Goal: Task Accomplishment & Management: Complete application form

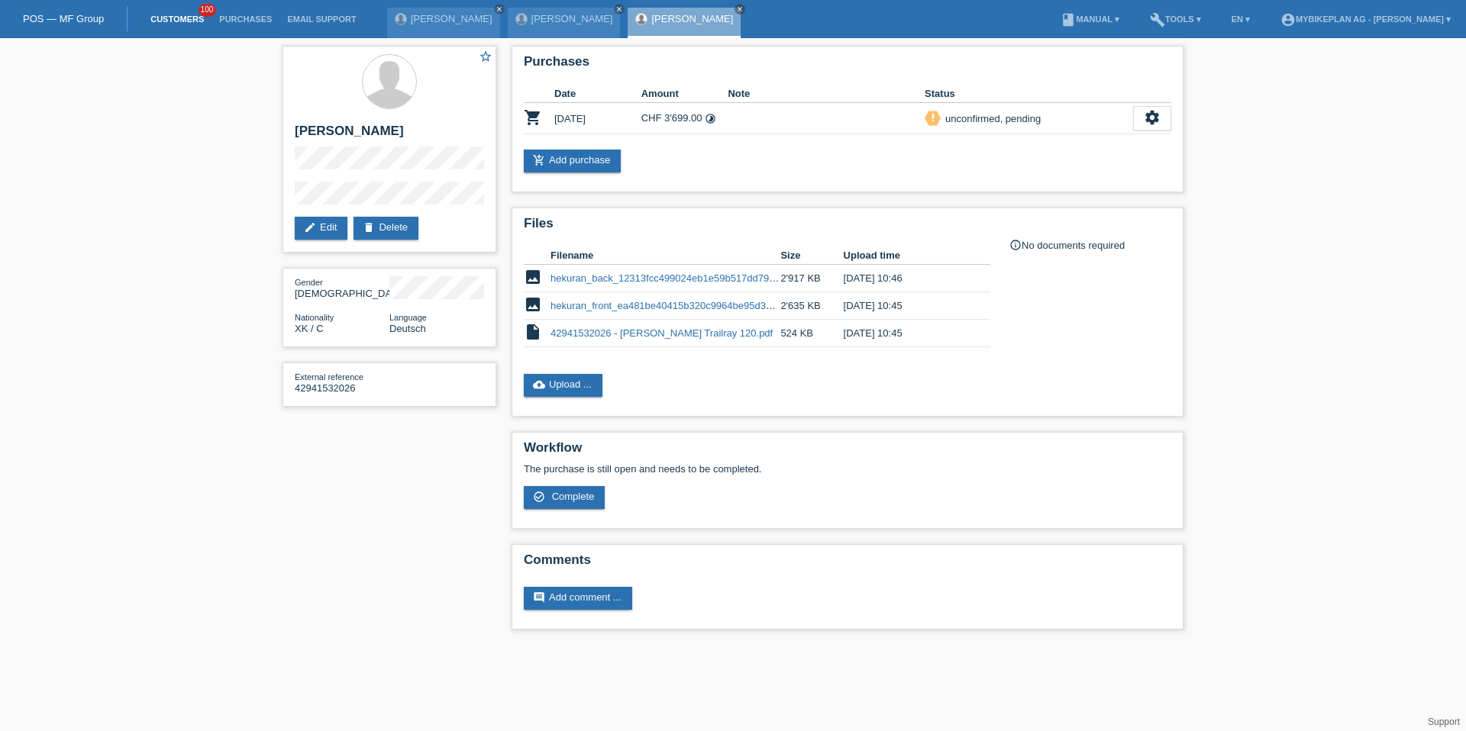
click at [181, 21] on link "Customers" at bounding box center [177, 19] width 69 height 9
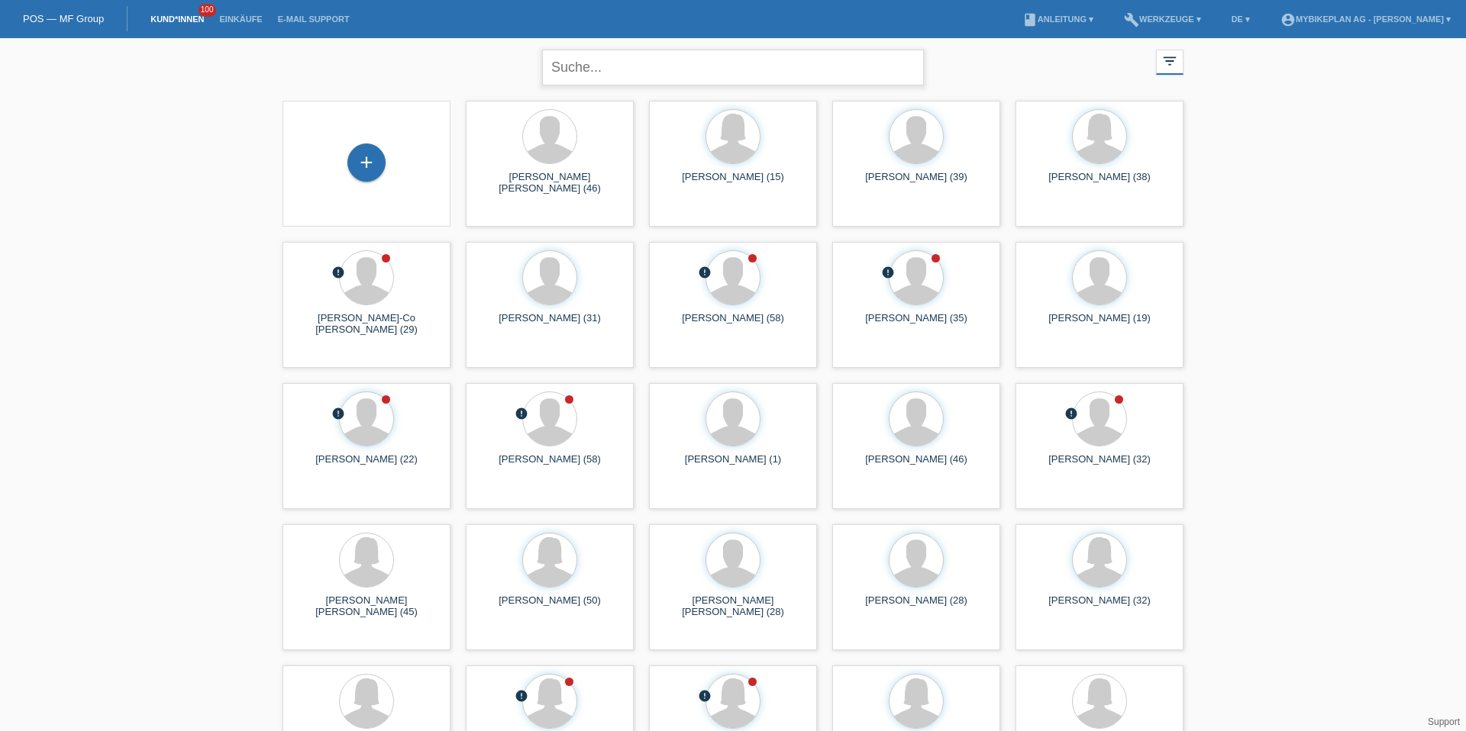
click at [616, 68] on input "text" at bounding box center [733, 68] width 382 height 36
type input "sahra"
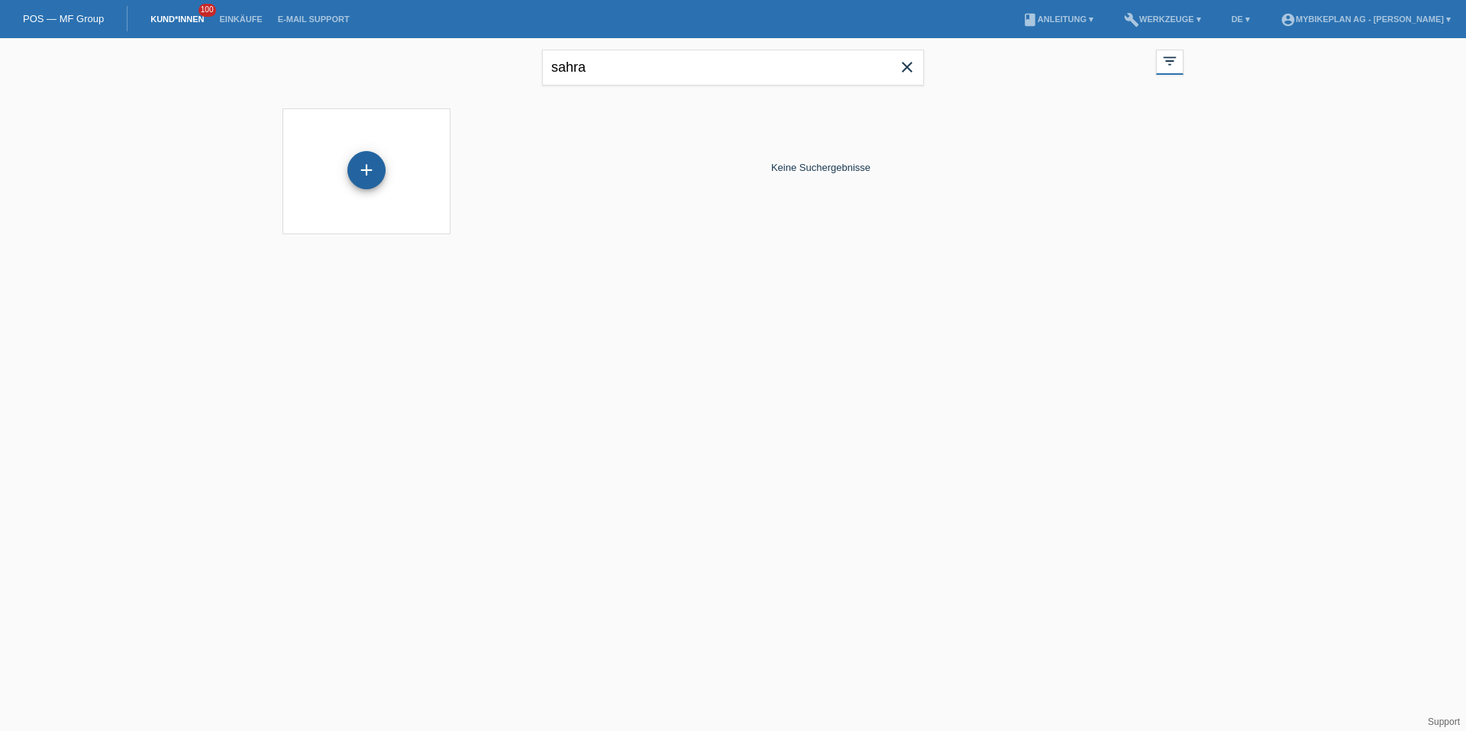
click at [368, 184] on div "+" at bounding box center [366, 170] width 38 height 38
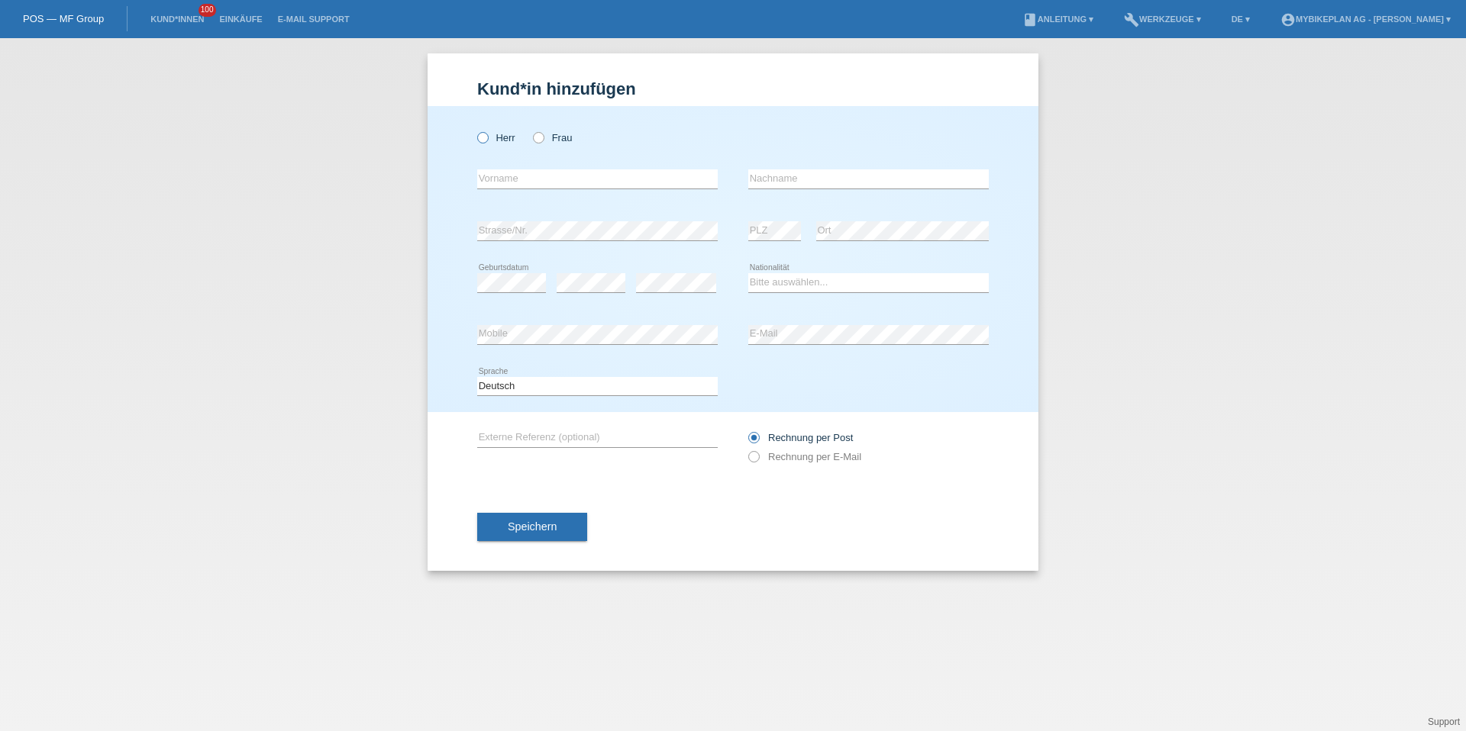
click at [493, 137] on label "Herr" at bounding box center [496, 137] width 38 height 11
click at [487, 137] on input "Herr" at bounding box center [482, 137] width 10 height 10
radio input "true"
click at [544, 137] on label "Frau" at bounding box center [552, 137] width 39 height 11
click at [543, 137] on input "Frau" at bounding box center [538, 137] width 10 height 10
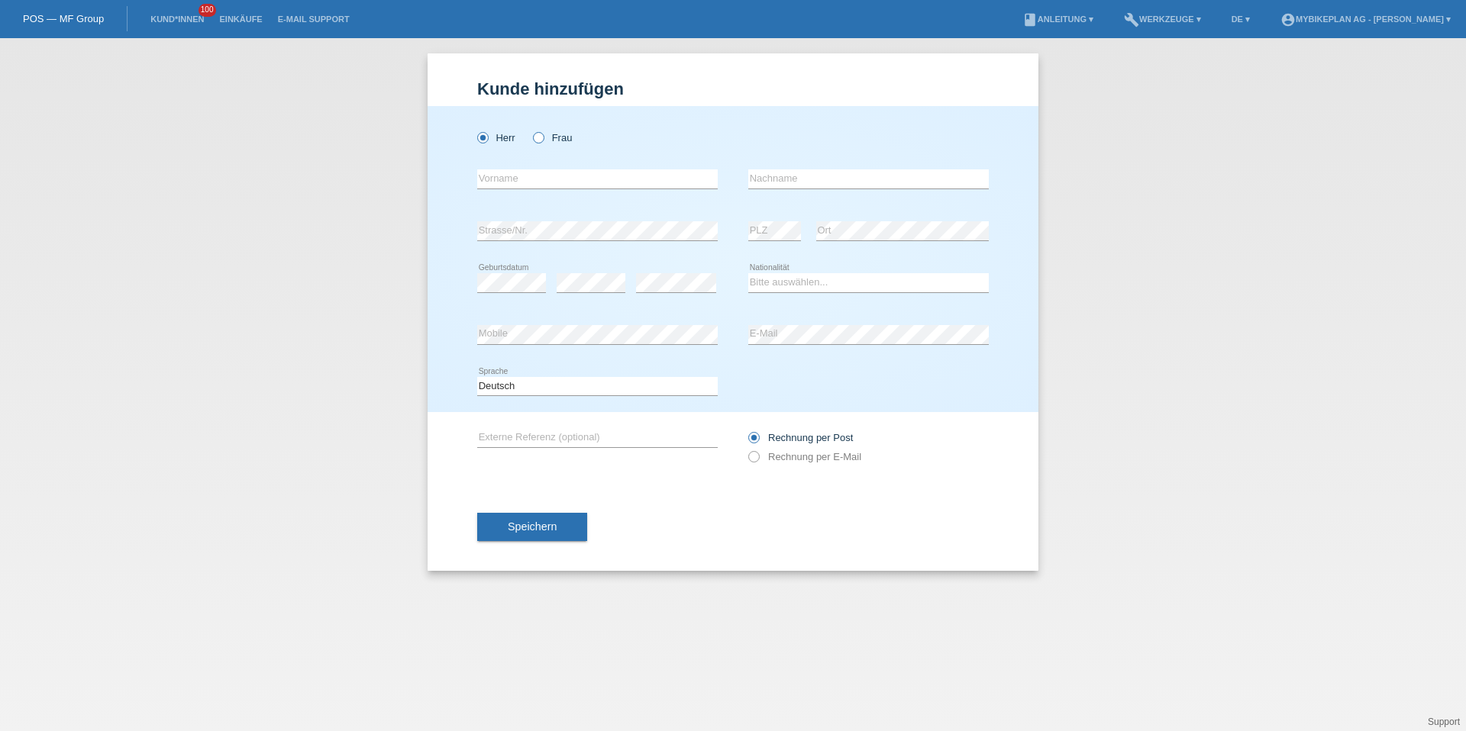
radio input "true"
click at [542, 174] on input "text" at bounding box center [597, 178] width 240 height 19
type input "Sahra"
type input "Flückiger-Hofstetter"
select select "CH"
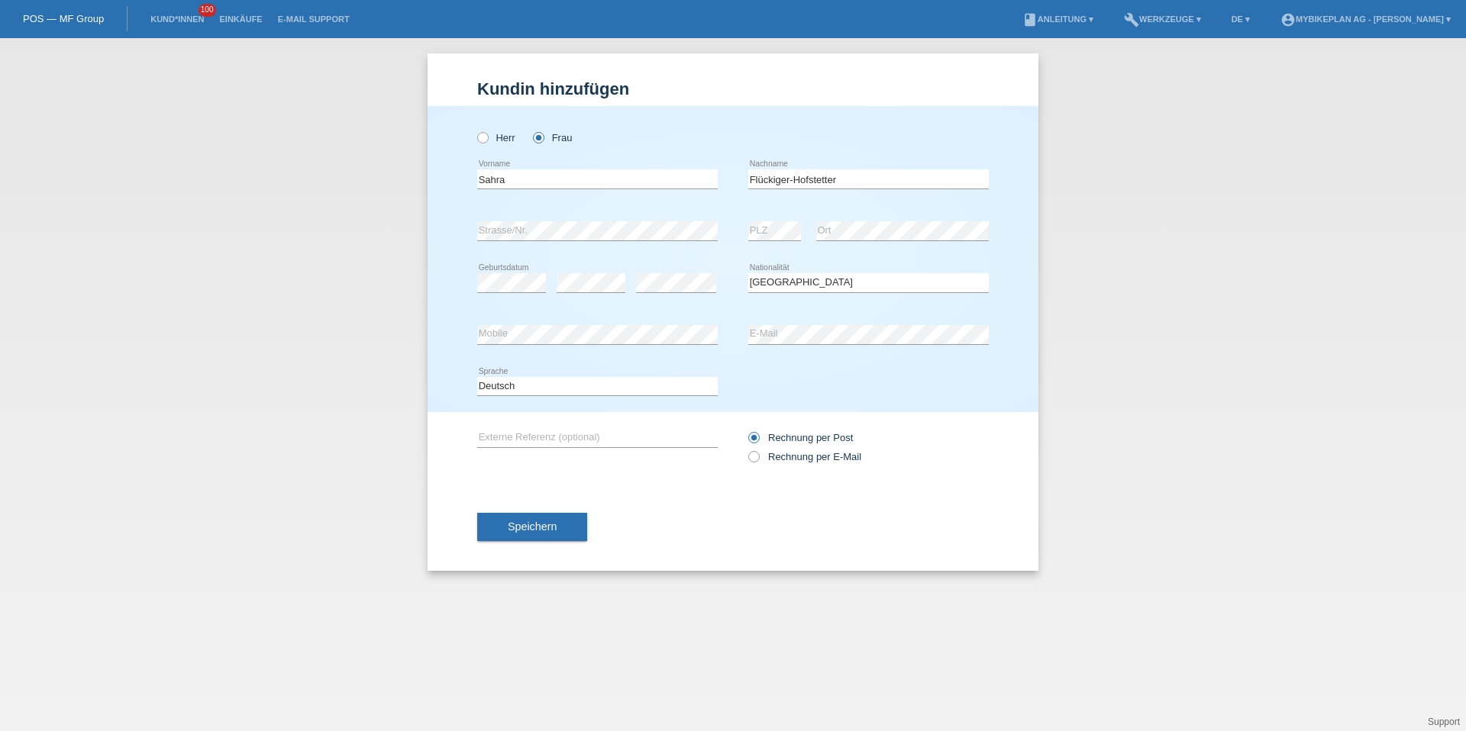
click at [530, 400] on div "Deutsch Français Italiano English error Sprache" at bounding box center [597, 387] width 240 height 52
click at [532, 386] on select "Deutsch Français Italiano English" at bounding box center [597, 386] width 240 height 18
click at [806, 474] on div "Rechnung per Post Rechnung per E-Mail" at bounding box center [868, 447] width 240 height 70
click at [806, 467] on div "Rechnung per Post Rechnung per E-Mail" at bounding box center [868, 447] width 240 height 70
click at [809, 460] on label "Rechnung per E-Mail" at bounding box center [804, 456] width 113 height 11
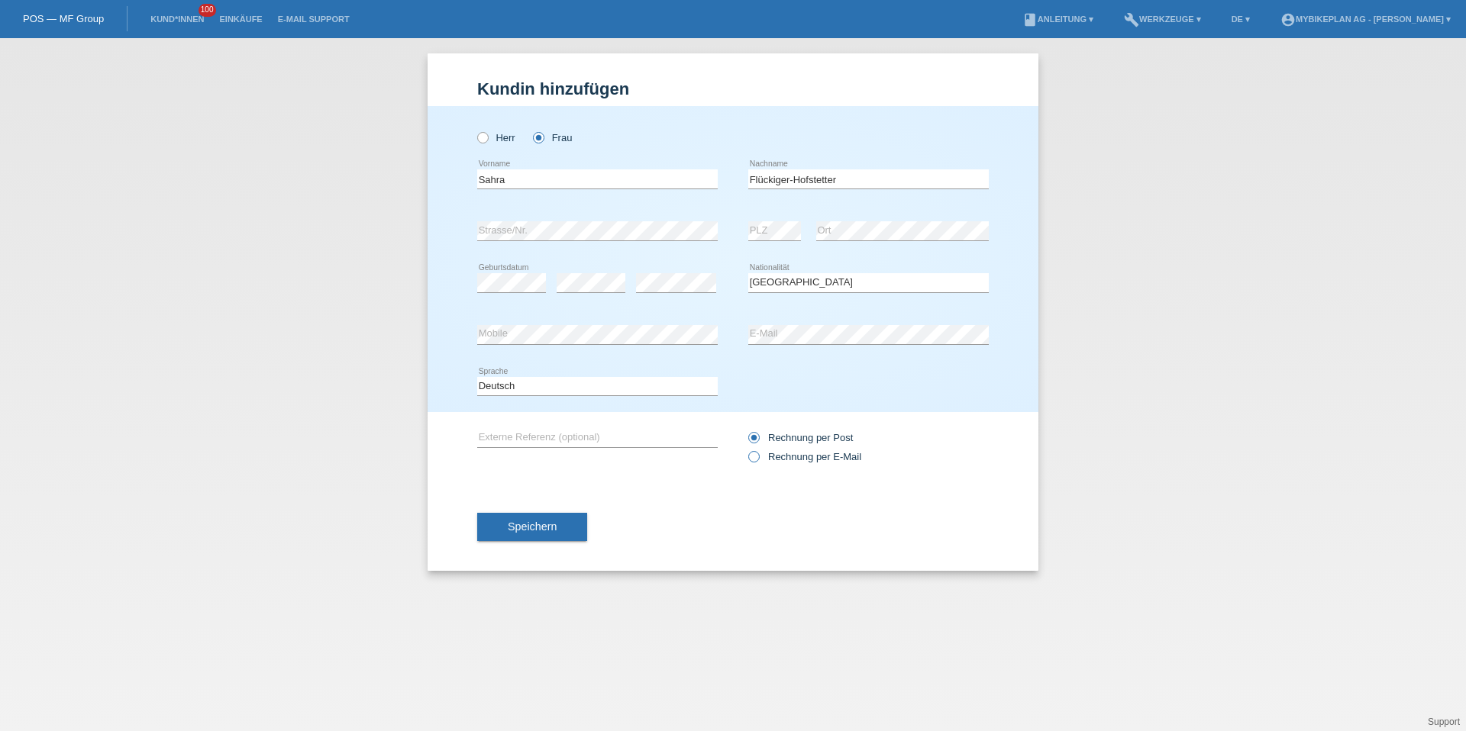
click at [758, 460] on input "Rechnung per E-Mail" at bounding box center [753, 460] width 10 height 19
radio input "true"
click at [524, 534] on button "Speichern" at bounding box center [532, 527] width 110 height 29
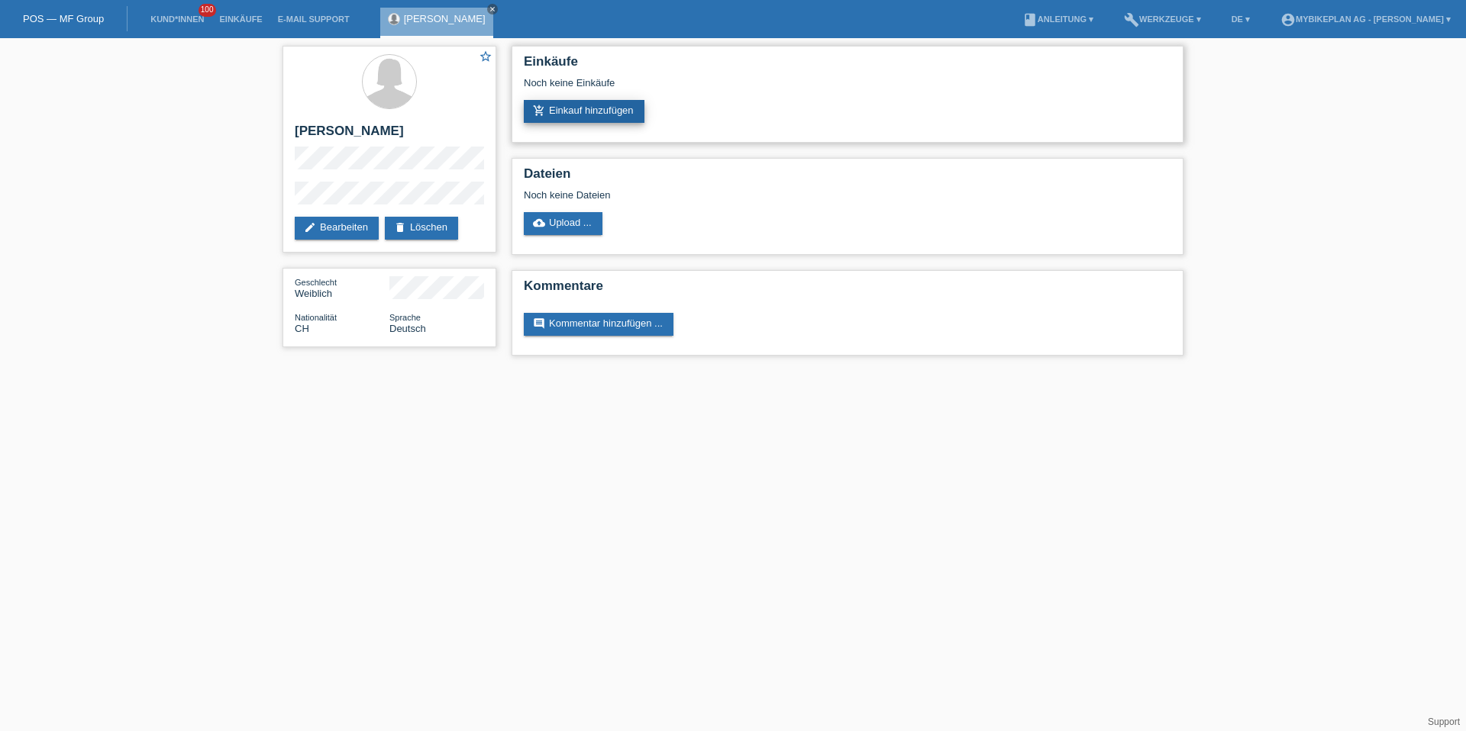
click at [544, 117] on link "add_shopping_cart Einkauf hinzufügen" at bounding box center [584, 111] width 121 height 23
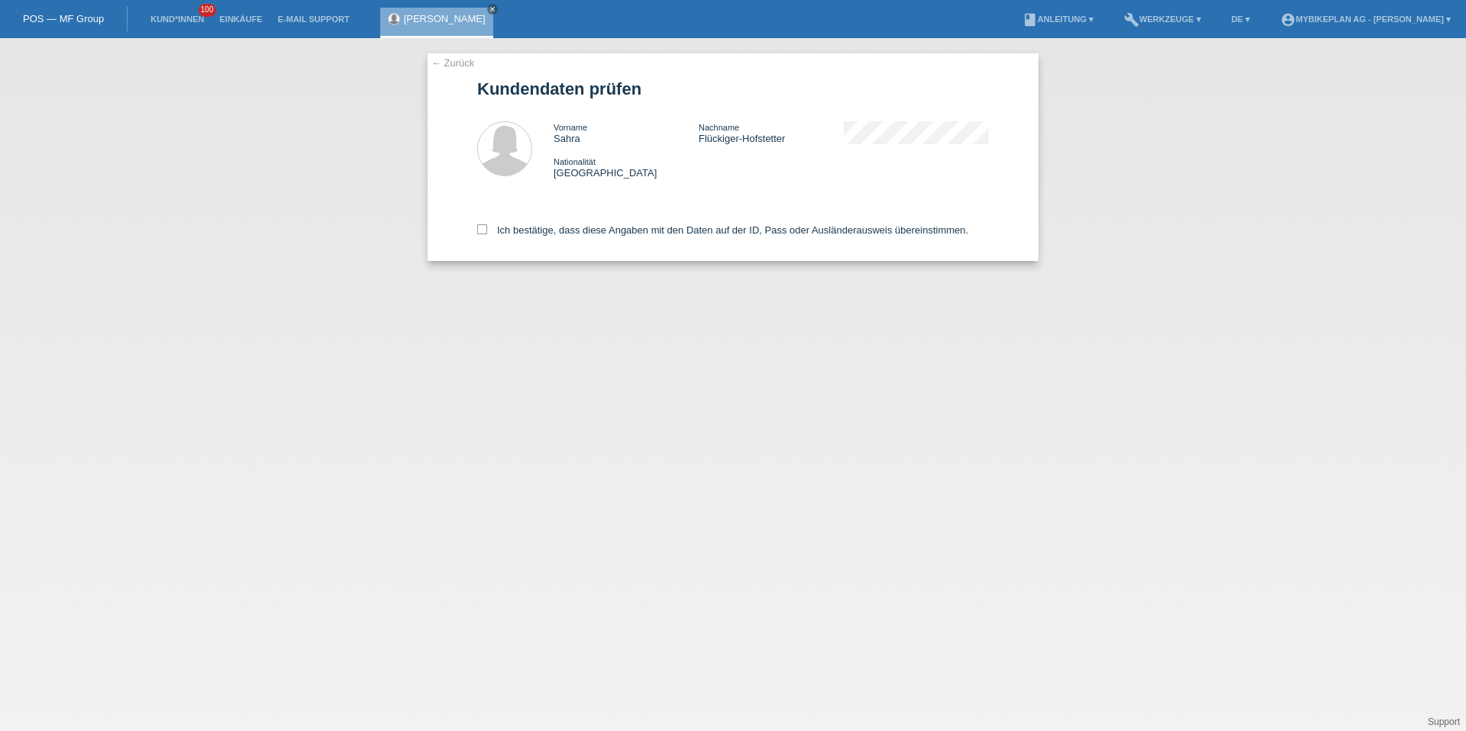
click at [557, 218] on div "Ich bestätige, dass diese Angaben mit den Daten auf der ID, Pass oder Ausländer…" at bounding box center [733, 227] width 512 height 67
click at [557, 228] on label "Ich bestätige, dass diese Angaben mit den Daten auf der ID, Pass oder Ausländer…" at bounding box center [722, 229] width 491 height 11
click at [487, 228] on input "Ich bestätige, dass diese Angaben mit den Daten auf der ID, Pass oder Ausländer…" at bounding box center [482, 229] width 10 height 10
checkbox input "true"
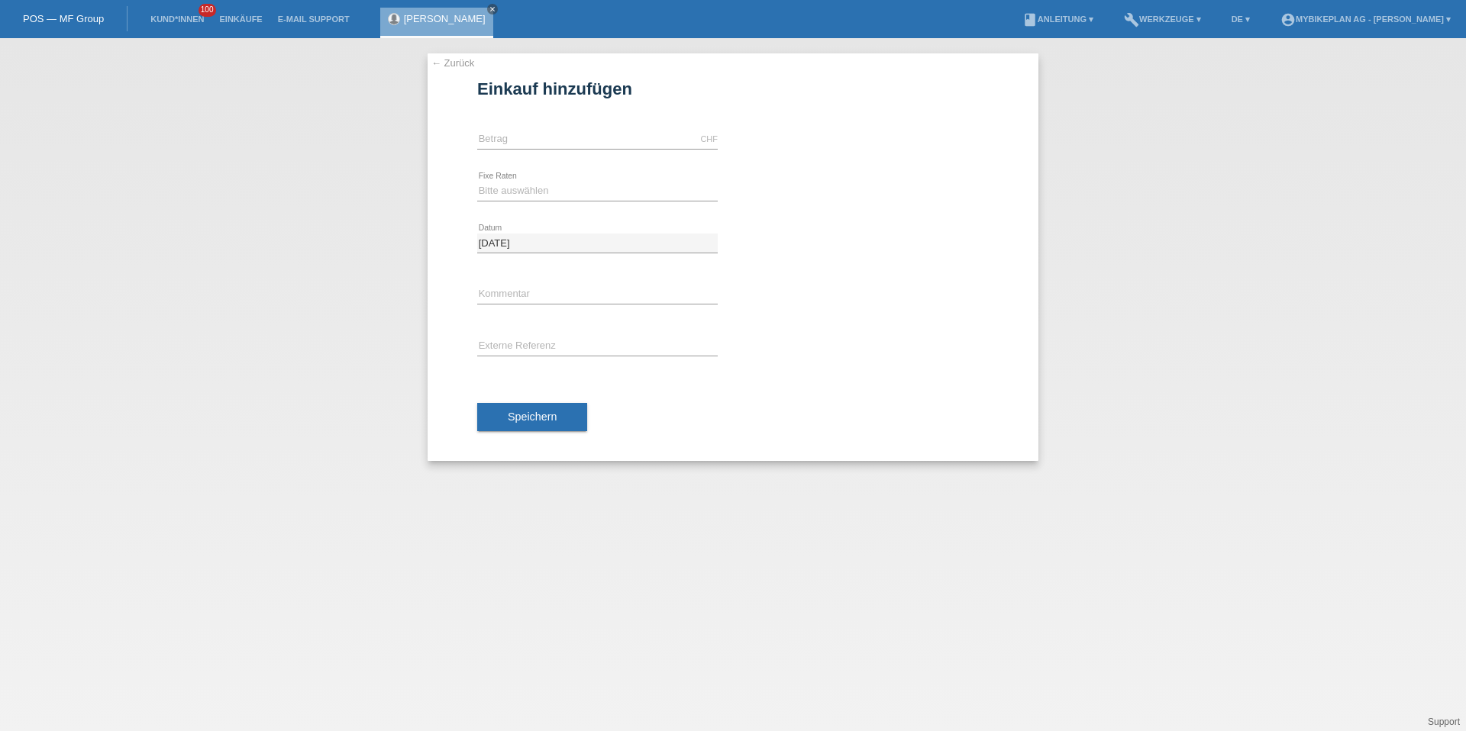
click at [534, 127] on div "CHF error Betrag" at bounding box center [597, 140] width 240 height 52
click at [535, 139] on input "text" at bounding box center [597, 139] width 240 height 19
type input "4799.00"
click at [478, 192] on select "Bitte auswählen 6 Raten 12 Raten 18 Raten 24 Raten 36 Raten 48 Raten" at bounding box center [597, 191] width 240 height 18
select select "487"
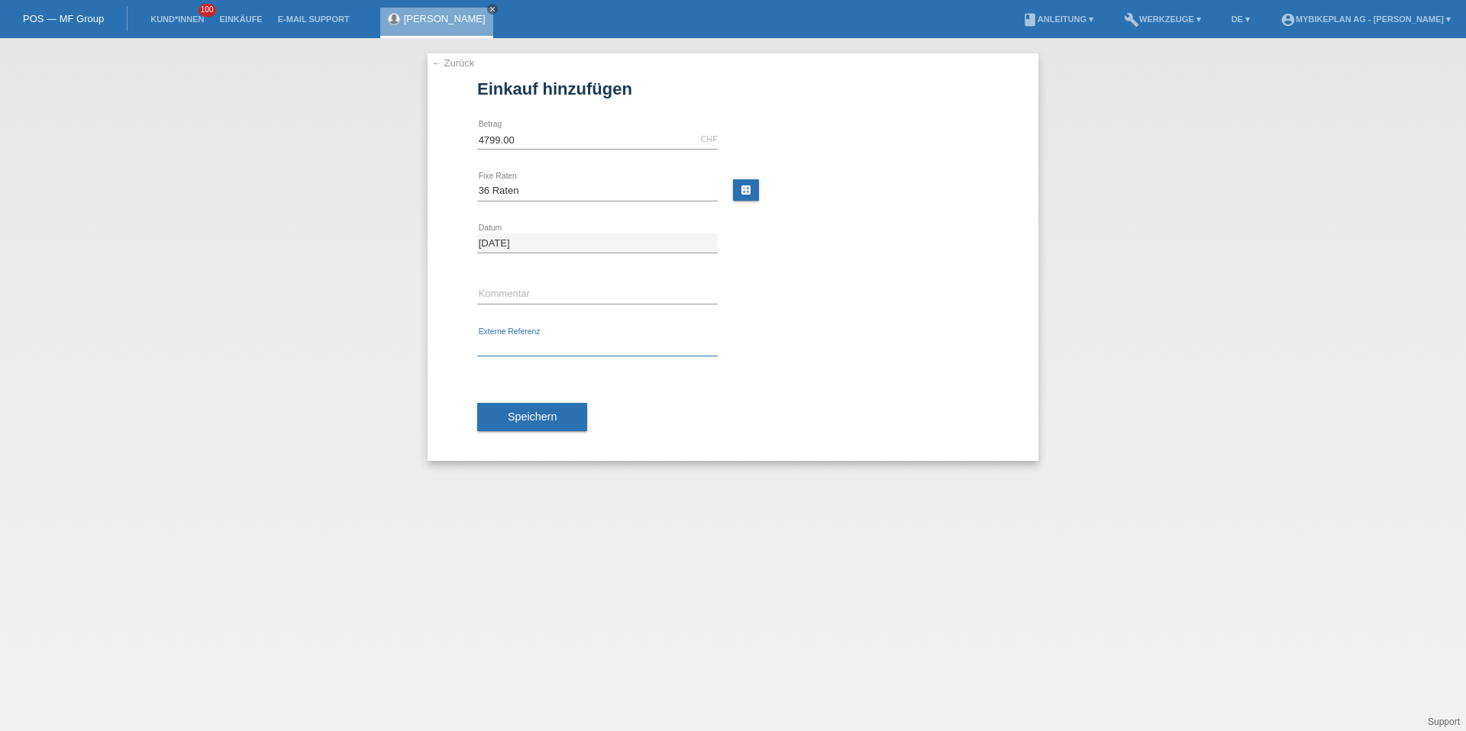
click at [521, 347] on input "text" at bounding box center [597, 346] width 240 height 19
paste input "42924109476"
type input "42924109476"
click at [518, 415] on span "Speichern" at bounding box center [532, 417] width 49 height 12
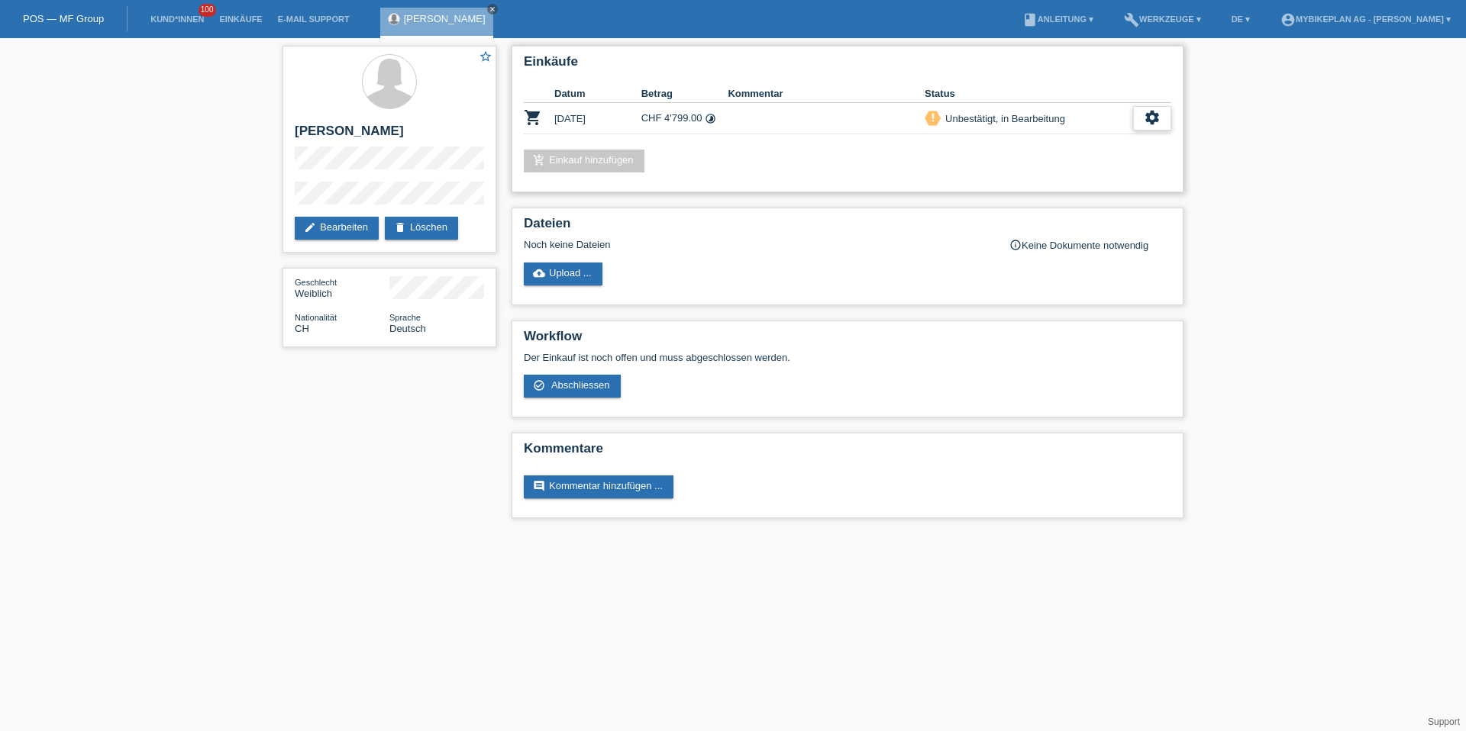
click at [1145, 110] on icon "settings" at bounding box center [1152, 117] width 17 height 17
click at [1119, 134] on div "fullscreen Anzeigen" at bounding box center [1096, 143] width 246 height 23
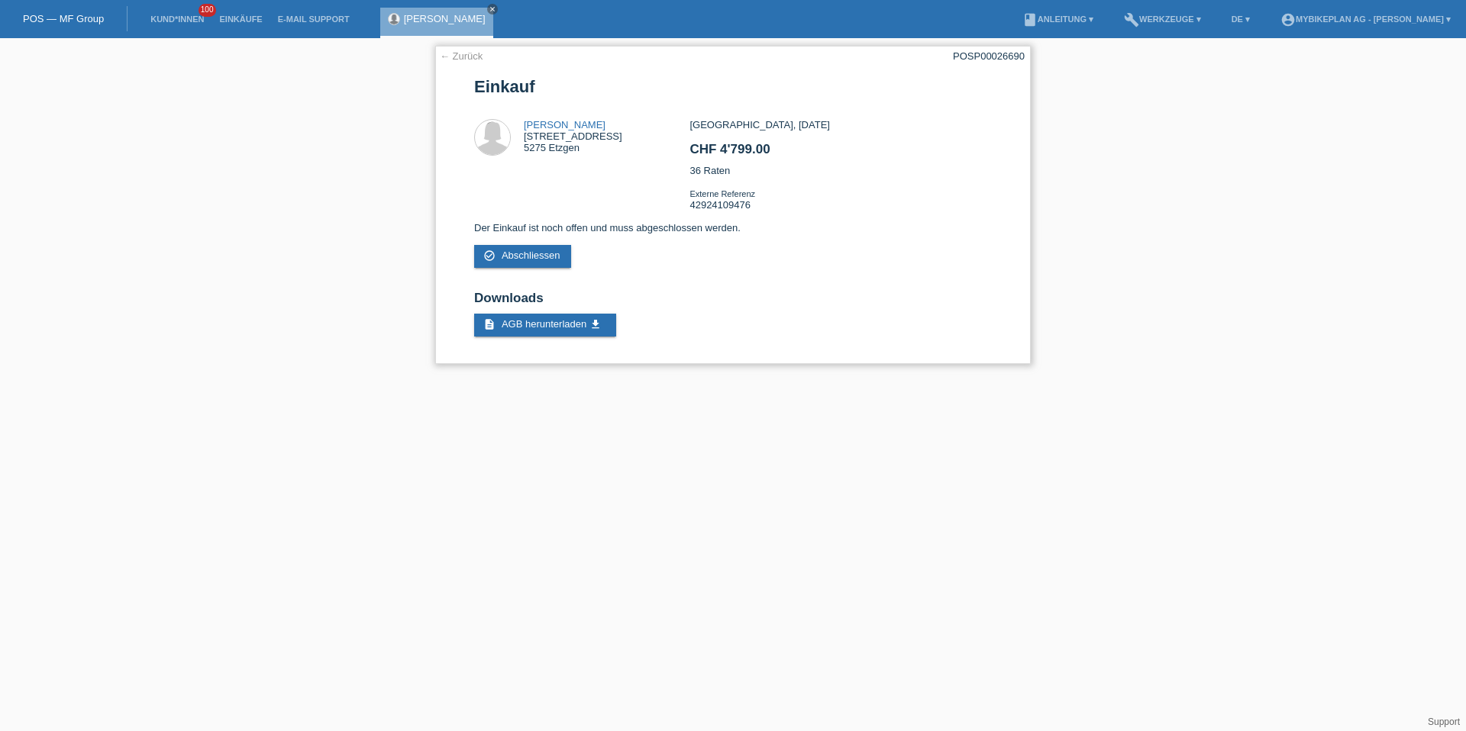
click at [992, 58] on div "POSP00026690" at bounding box center [989, 55] width 72 height 11
copy div "POSP00026690"
